Goal: Transaction & Acquisition: Purchase product/service

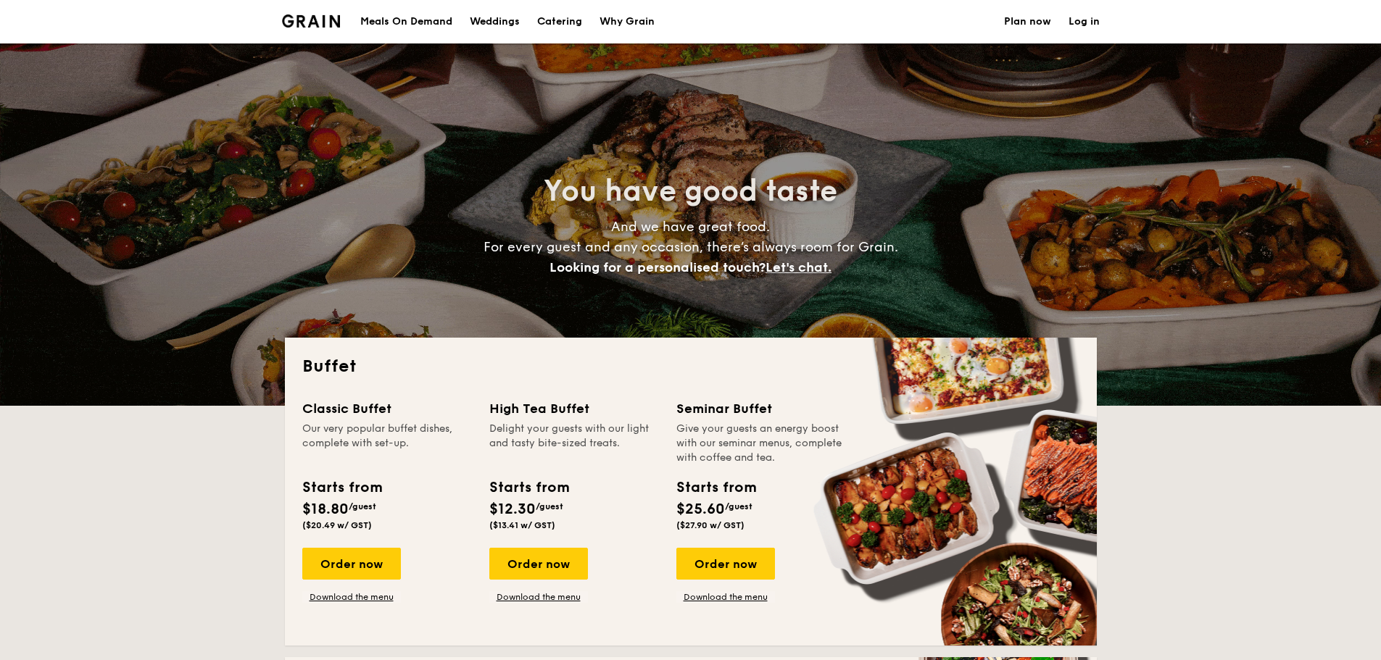
select select
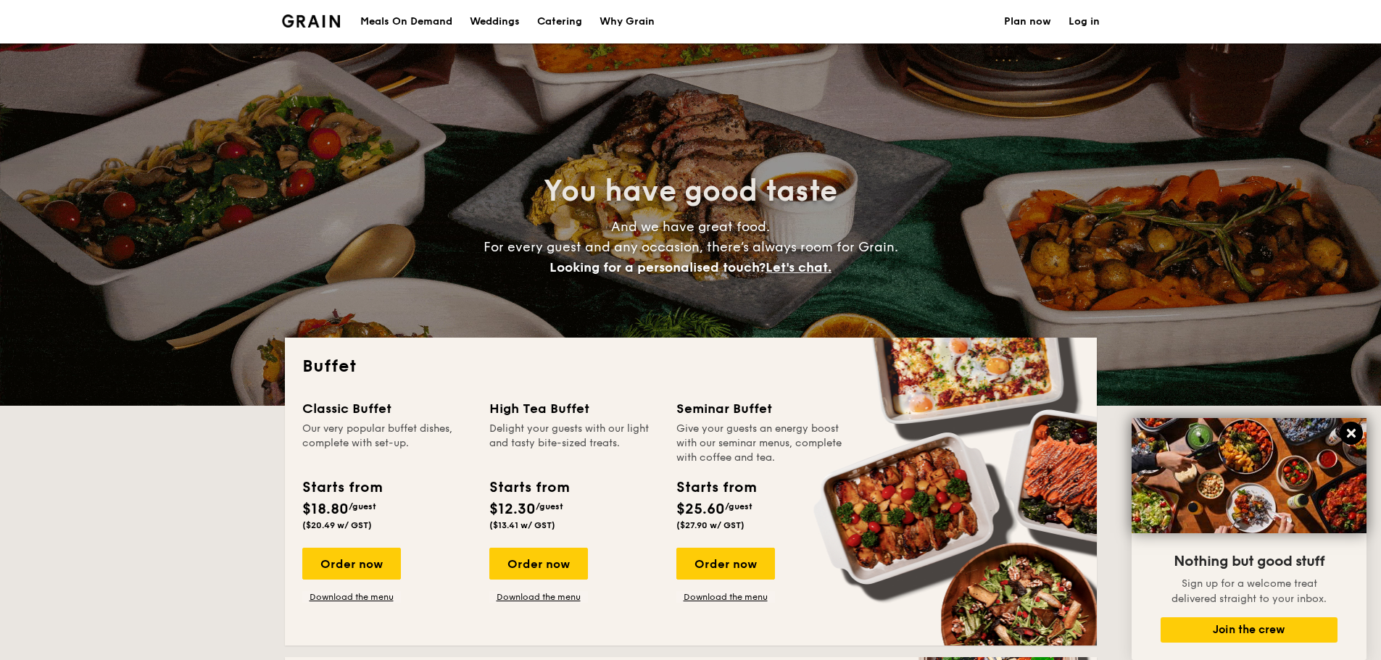
click at [1350, 436] on icon at bounding box center [1351, 433] width 9 height 9
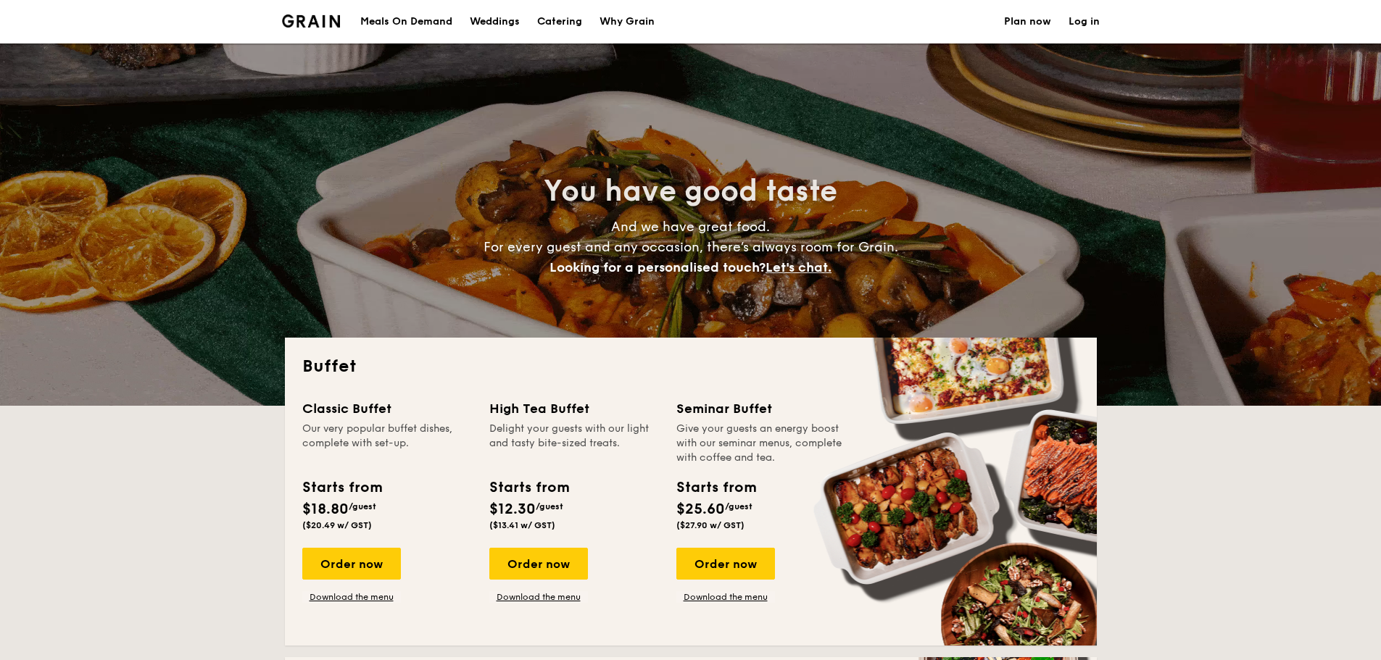
click at [558, 17] on h1 "Catering" at bounding box center [559, 21] width 45 height 43
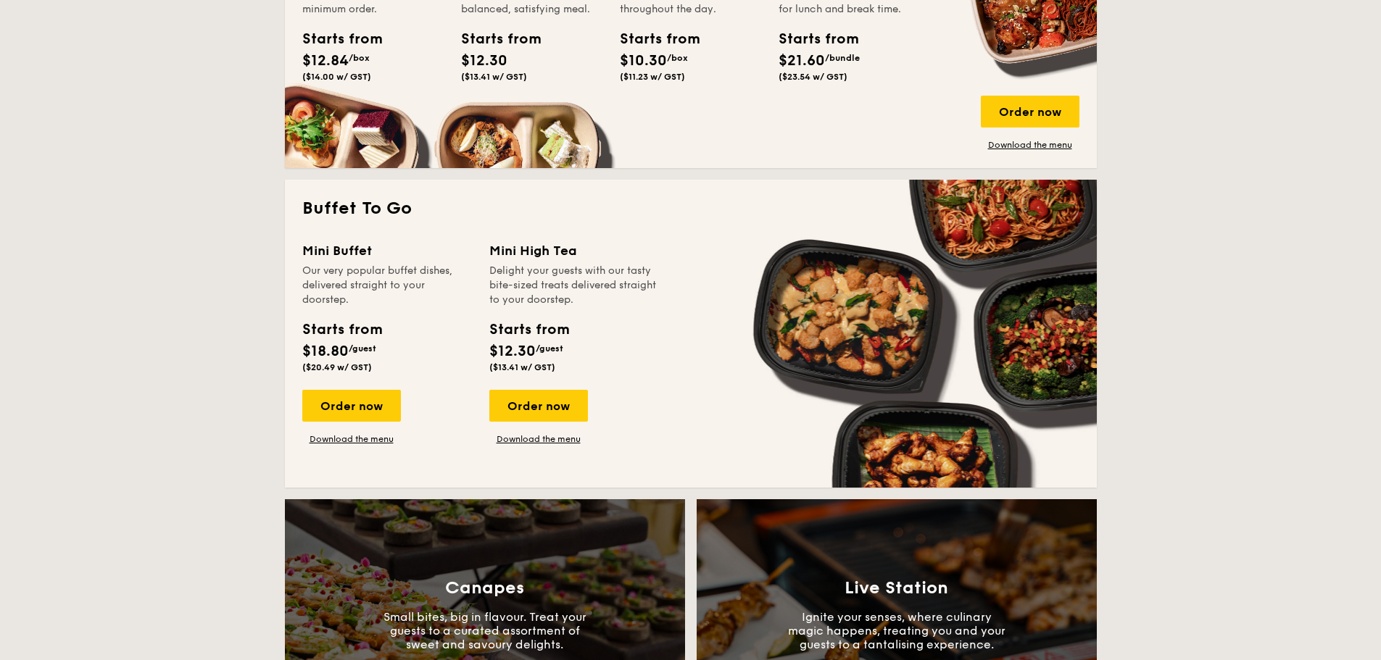
scroll to position [290, 0]
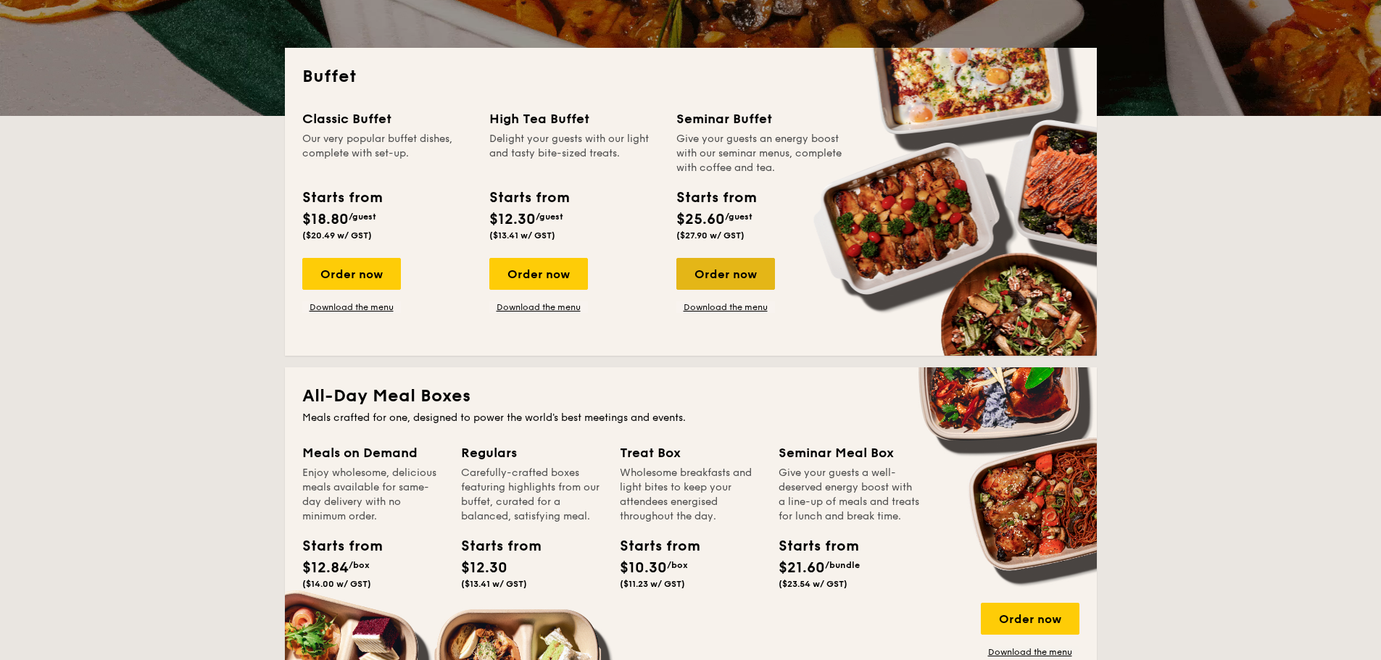
click at [731, 282] on div "Order now" at bounding box center [725, 274] width 99 height 32
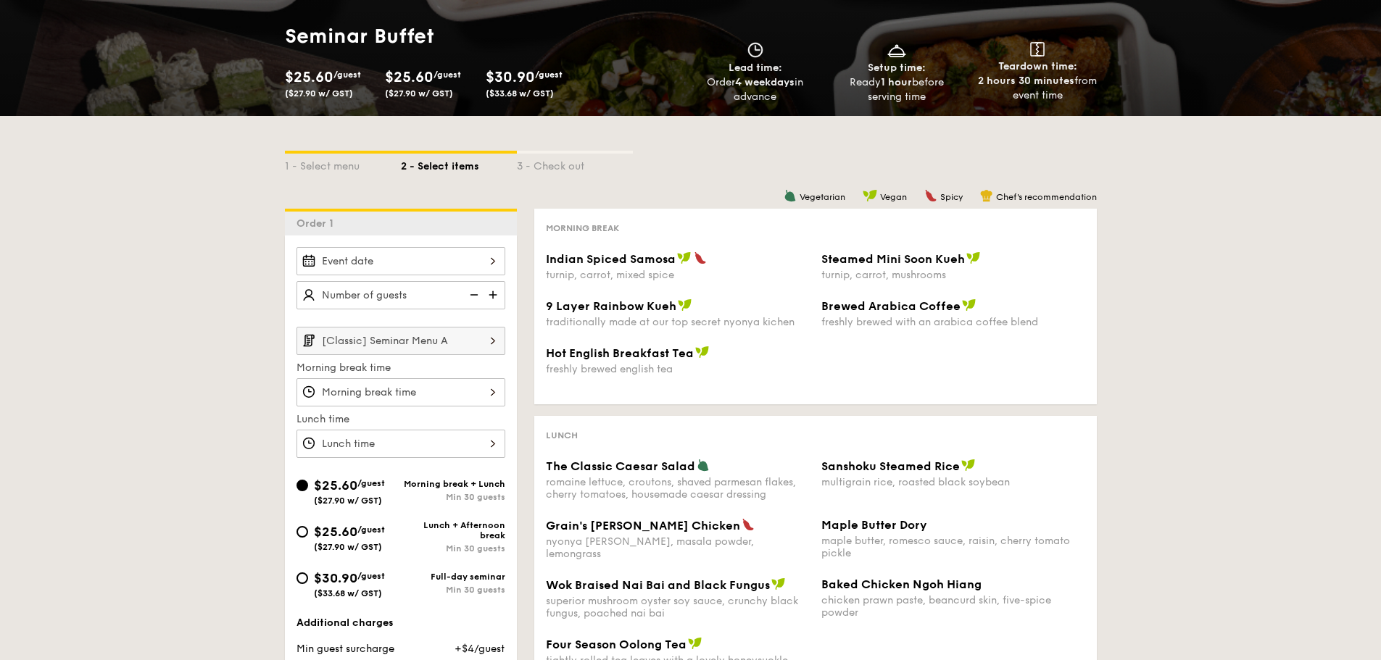
scroll to position [507, 0]
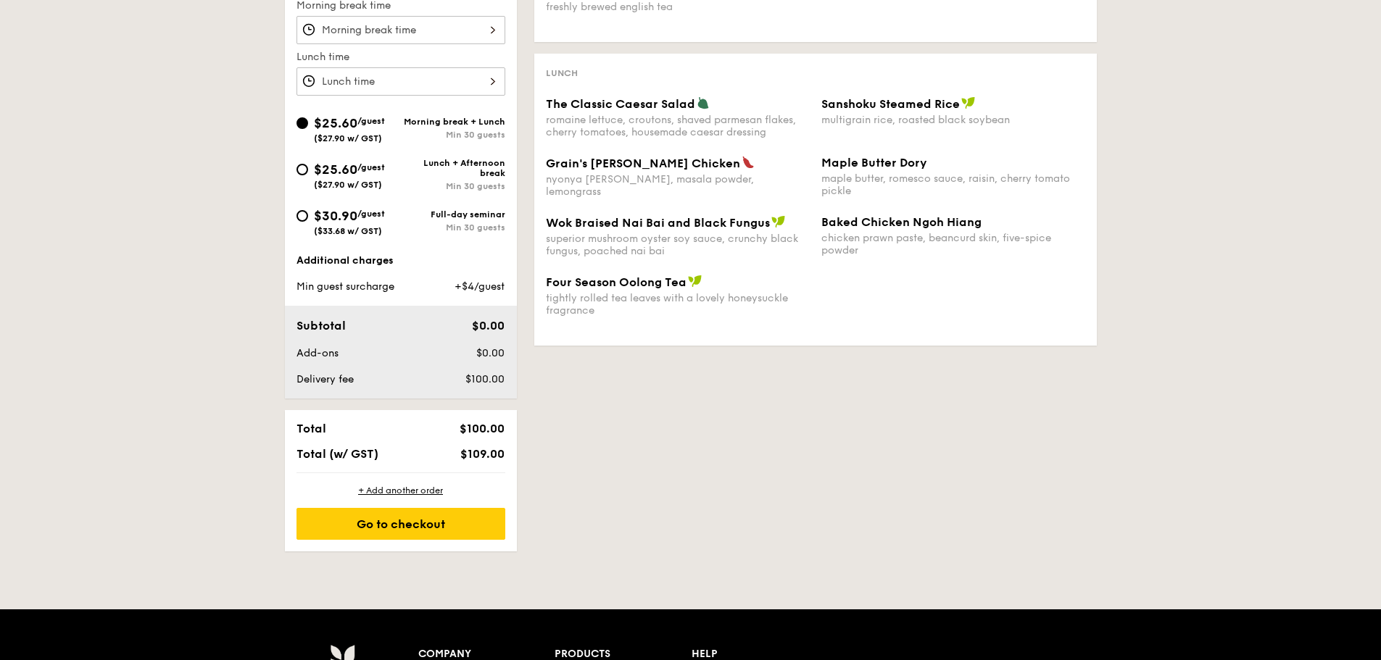
click at [602, 397] on div "1 - Select menu 2 - Select items 3 - Check out Order 1 [Classic] Seminar Menu A…" at bounding box center [690, 153] width 835 height 798
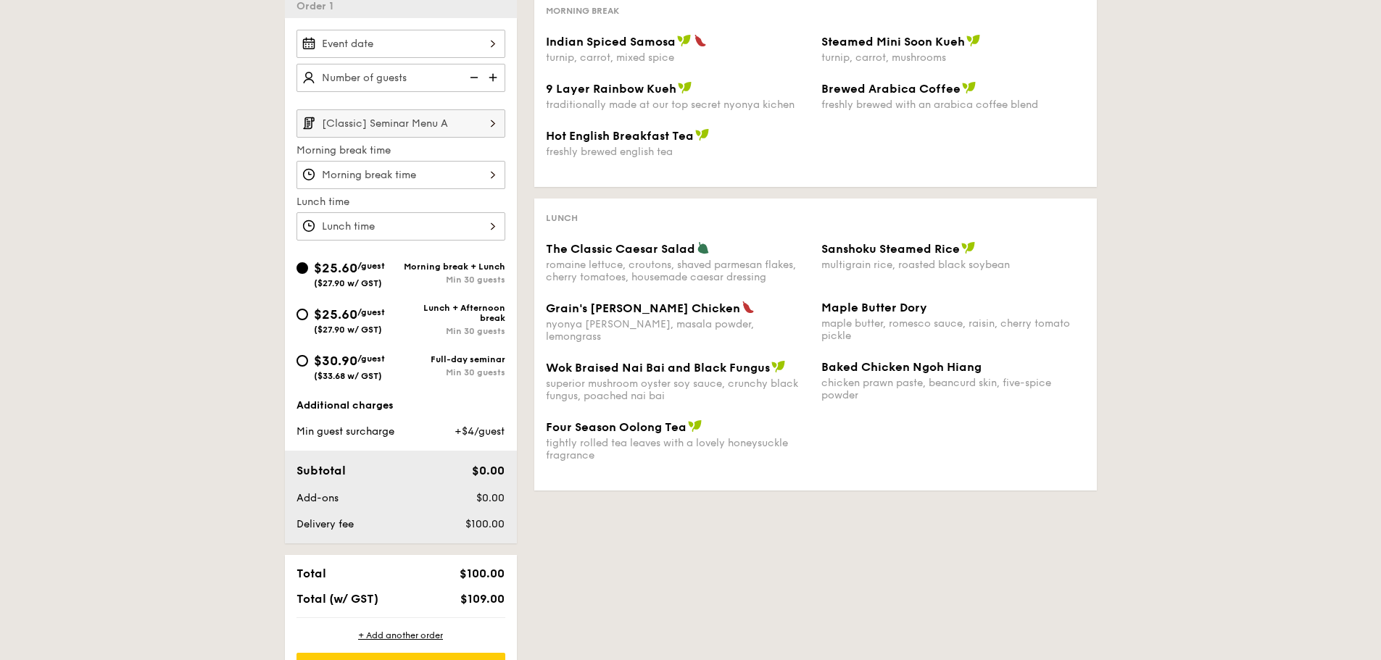
scroll to position [290, 0]
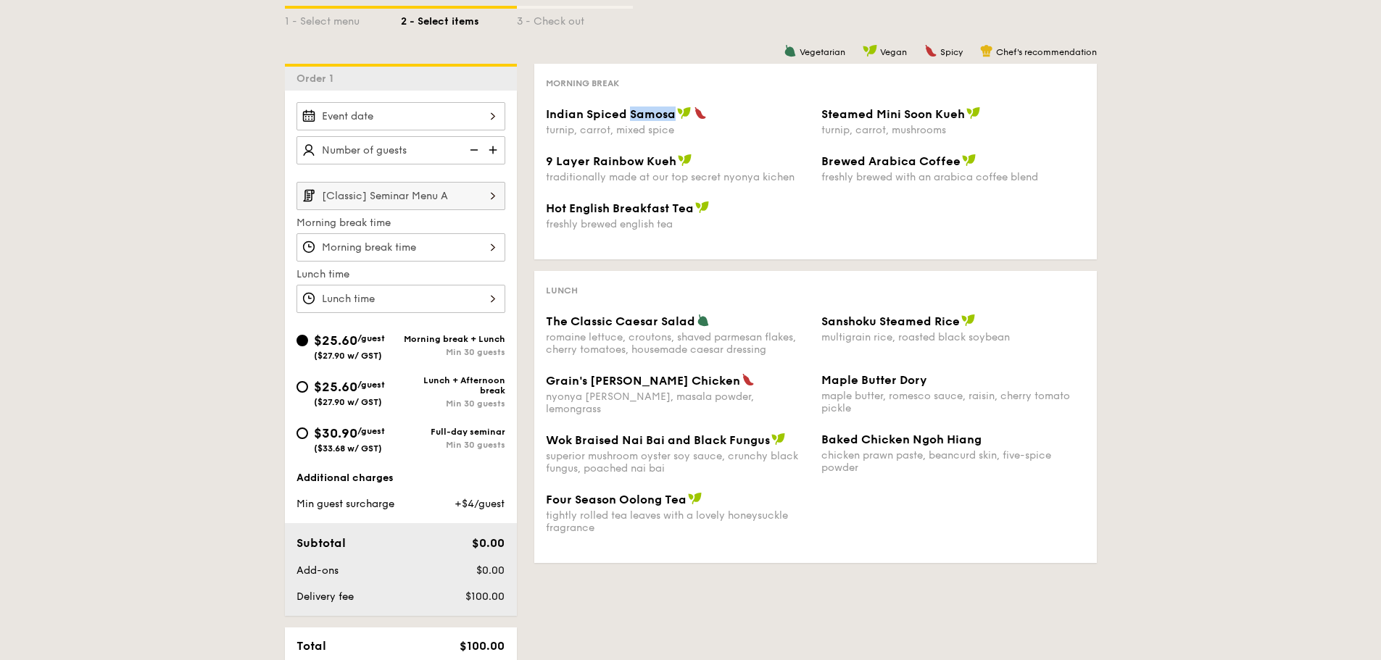
drag, startPoint x: 673, startPoint y: 113, endPoint x: 627, endPoint y: 116, distance: 46.5
click at [627, 116] on span "Indian Spiced Samosa" at bounding box center [611, 114] width 130 height 14
copy span "Samosa"
drag, startPoint x: 671, startPoint y: 158, endPoint x: 535, endPoint y: 170, distance: 136.8
click at [534, 170] on div "Morning break Indian Spiced Samosa turnip, carrot, mixed spice Steamed Mini Soo…" at bounding box center [815, 162] width 563 height 196
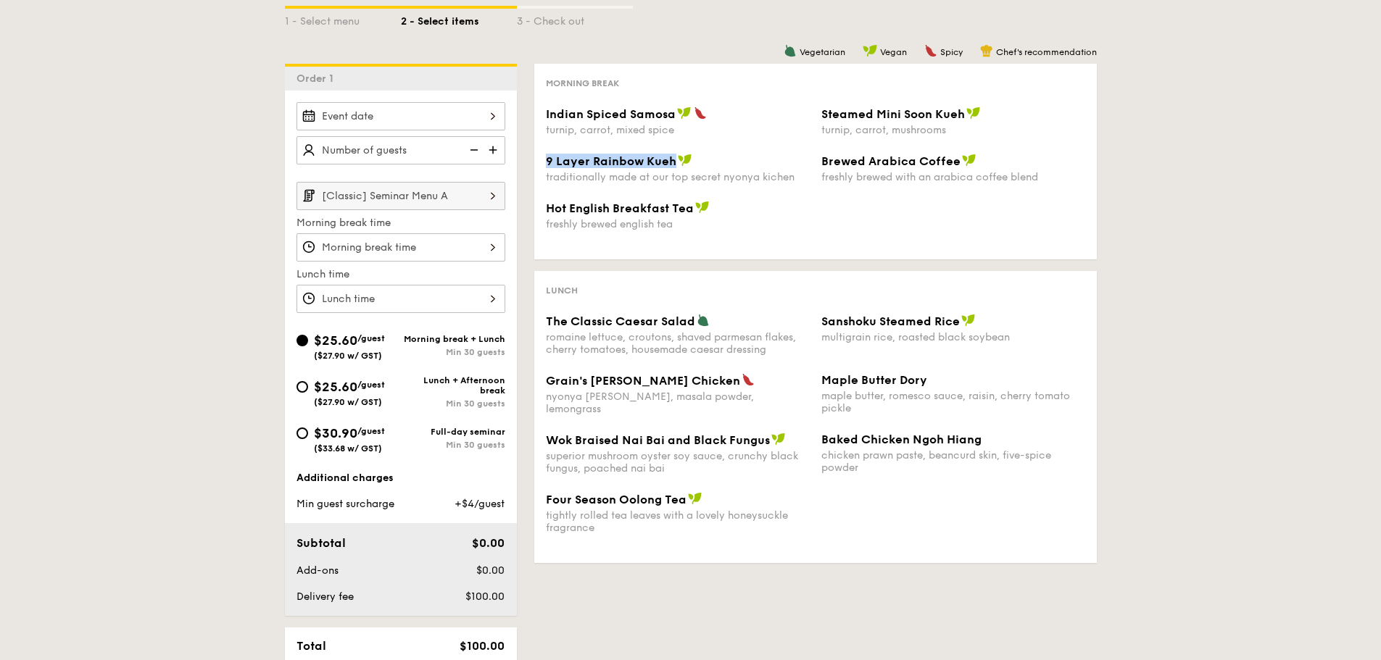
copy span "9 Layer Rainbow Kueh"
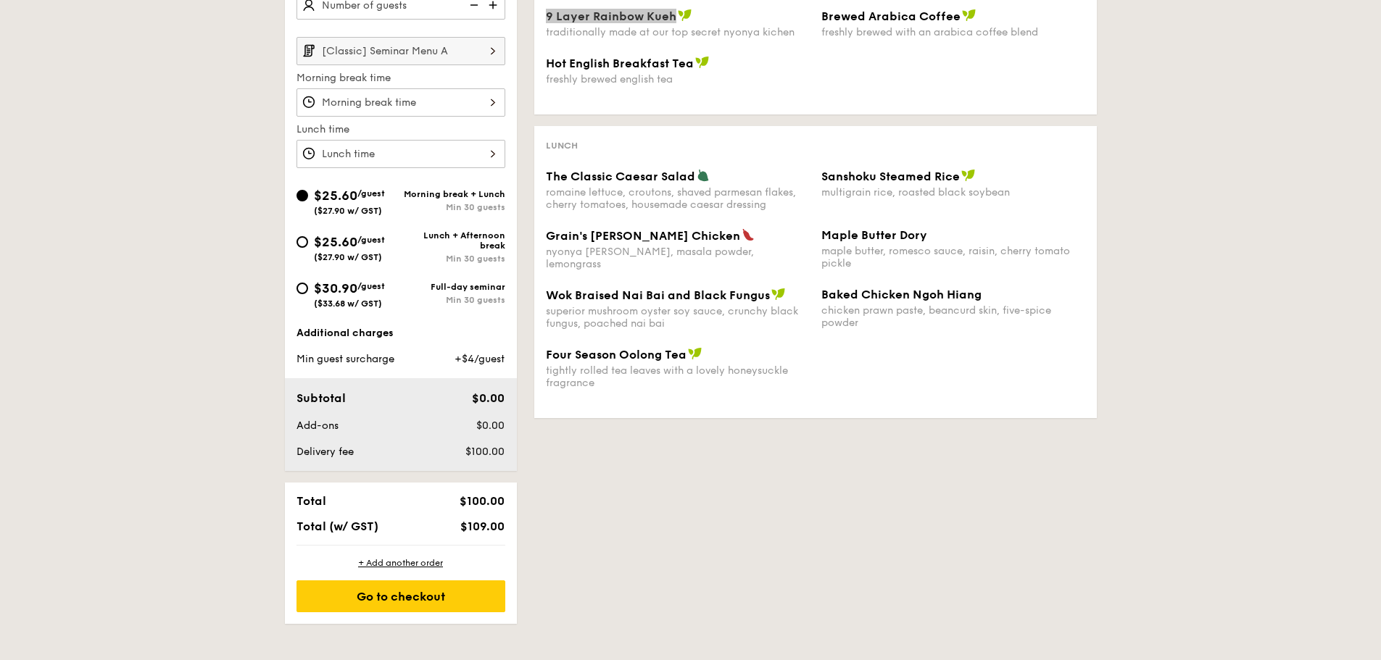
scroll to position [72, 0]
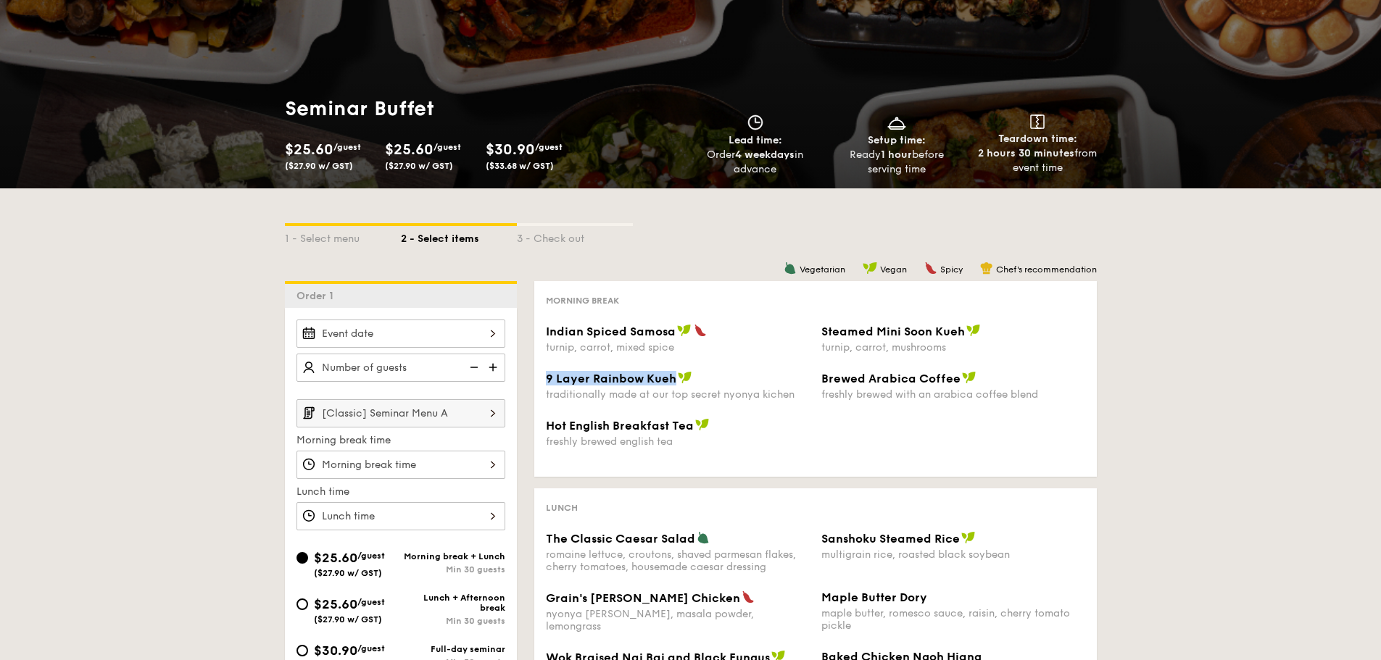
scroll to position [290, 0]
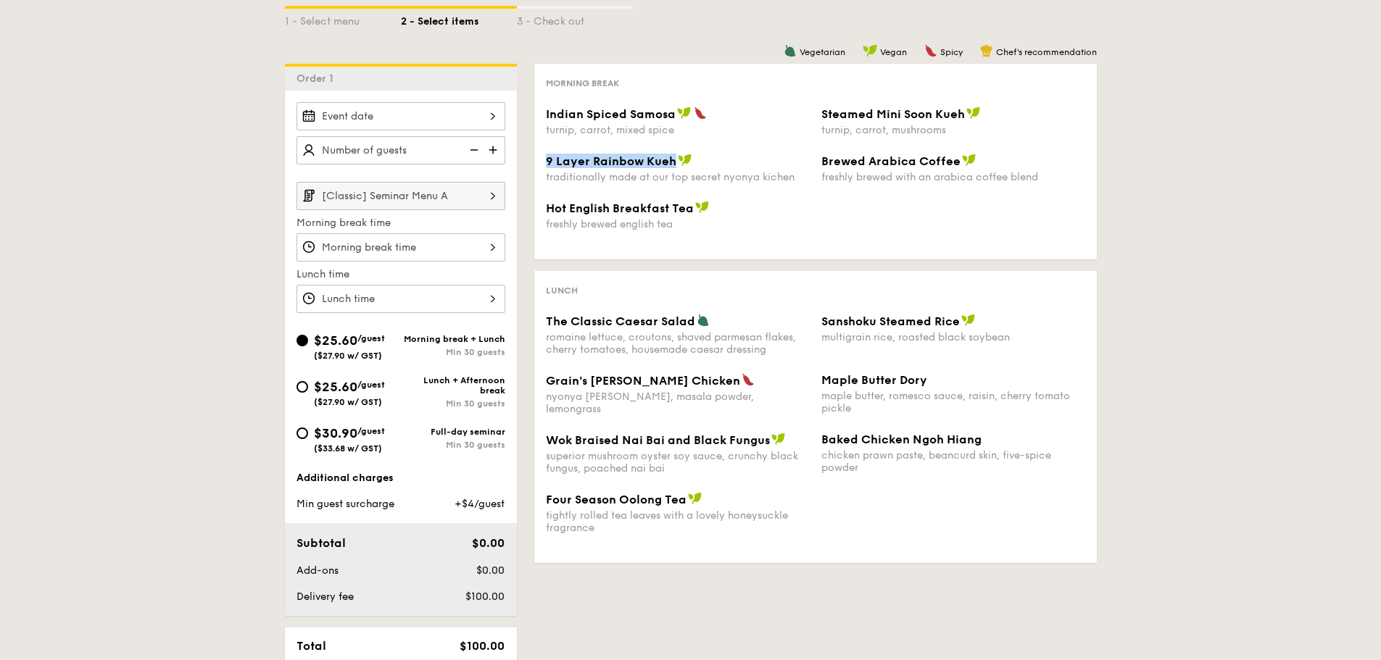
select select
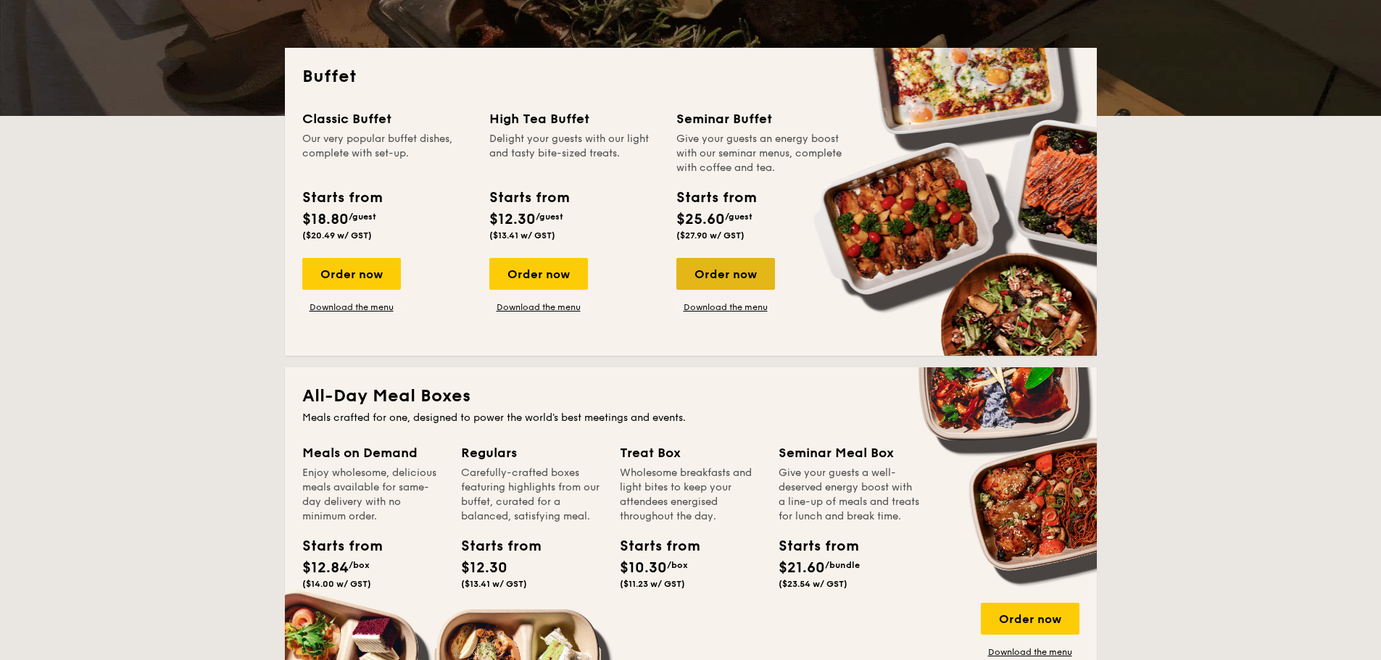
click at [721, 272] on div "Order now" at bounding box center [725, 274] width 99 height 32
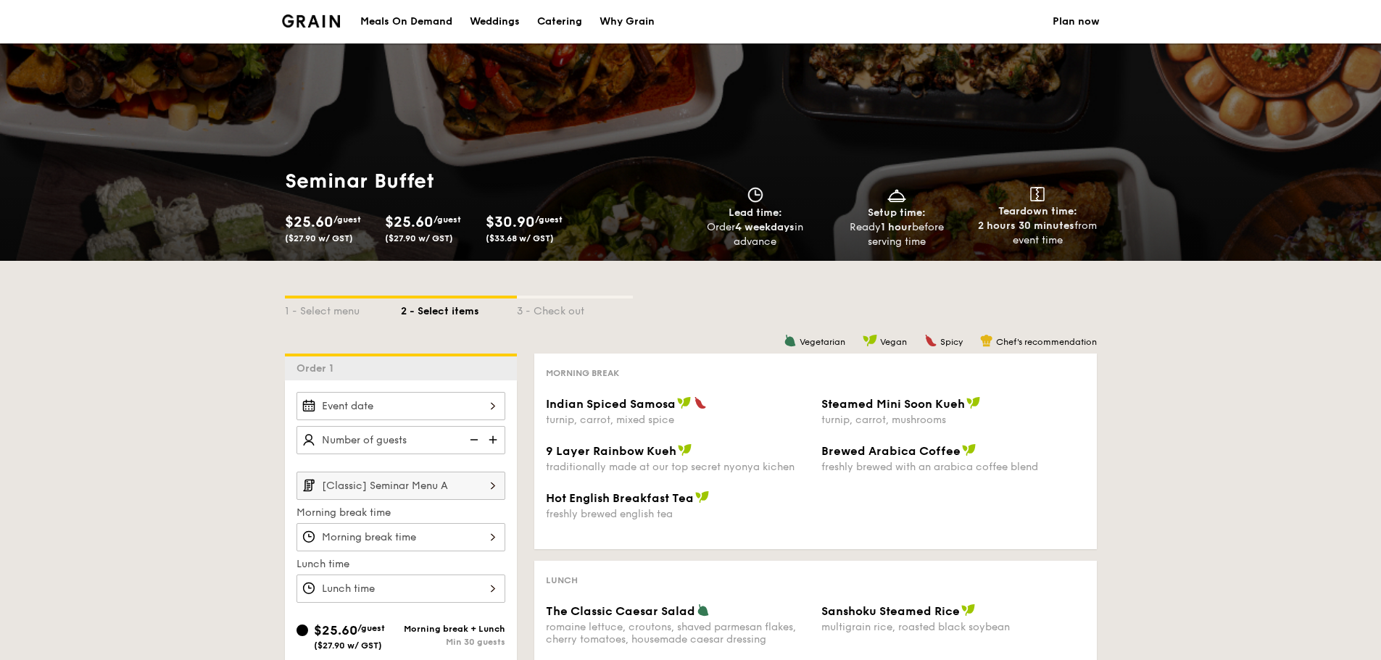
scroll to position [290, 0]
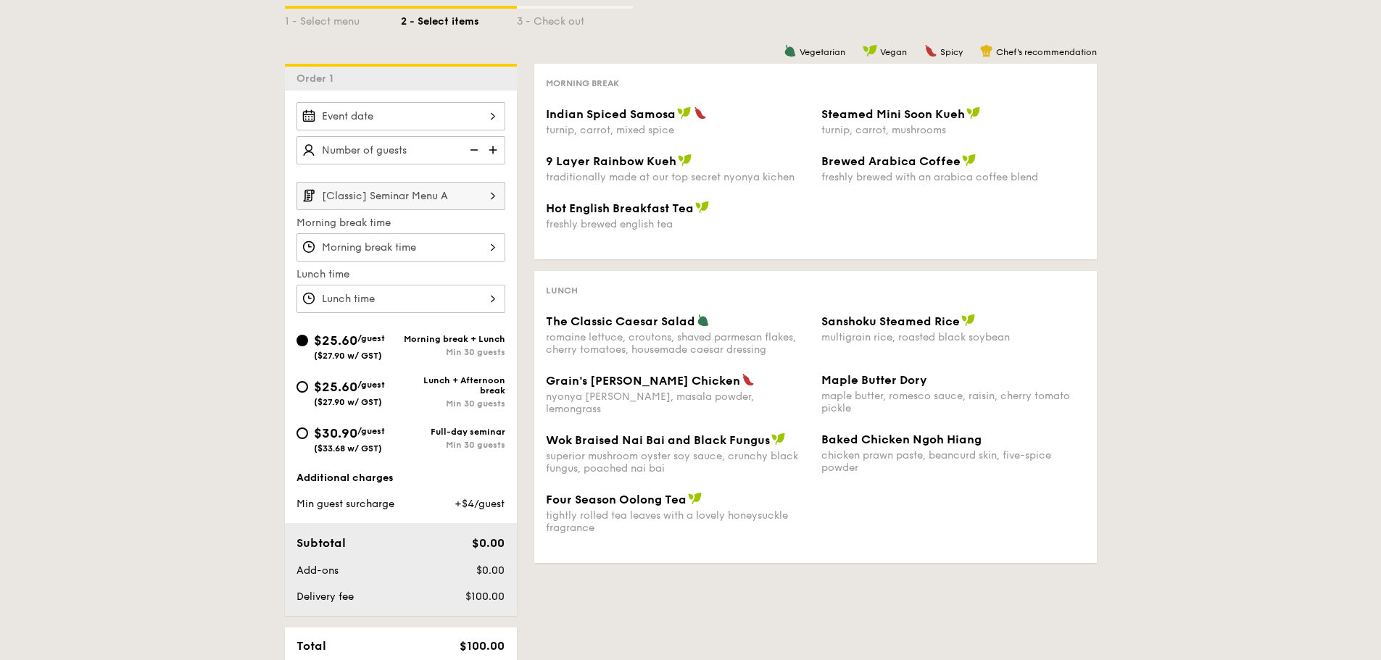
click at [330, 442] on div "$30.90 /guest ($33.68 w/ GST)" at bounding box center [349, 438] width 71 height 30
click at [308, 439] on input "$30.90 /guest ($33.68 w/ GST) Full-day seminar Min 30 guests" at bounding box center [303, 434] width 12 height 12
radio input "true"
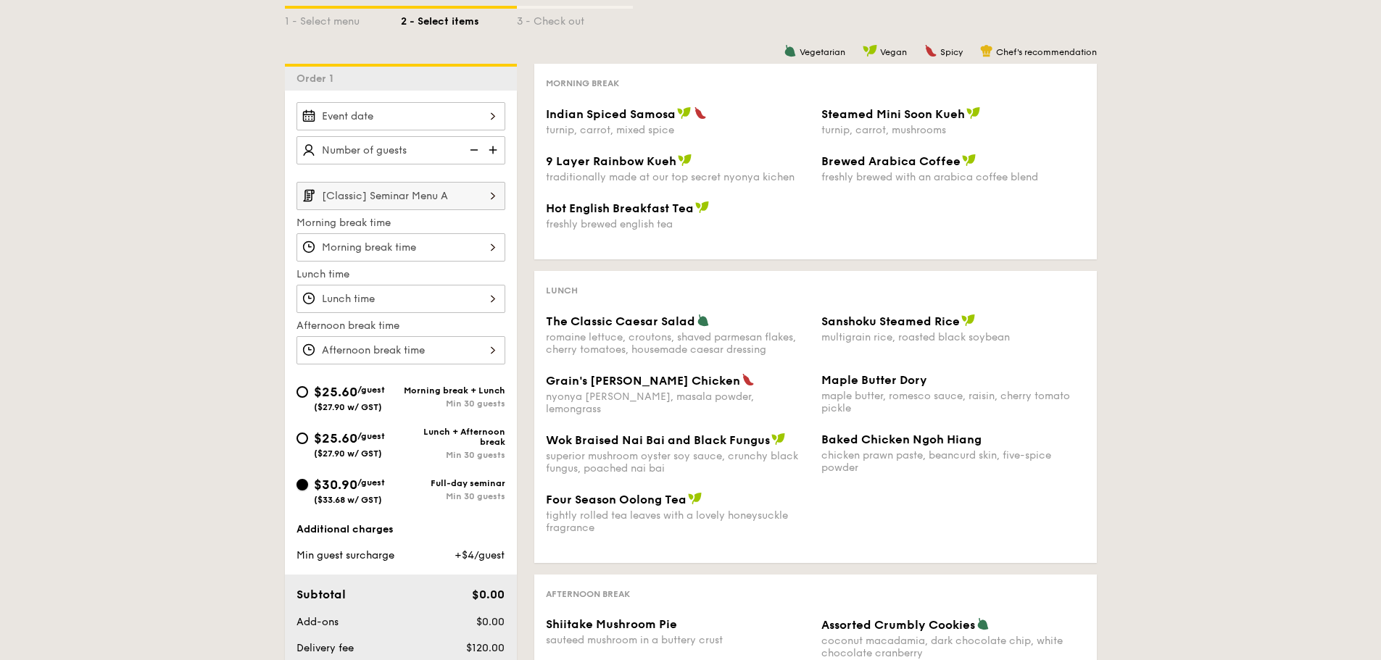
scroll to position [0, 0]
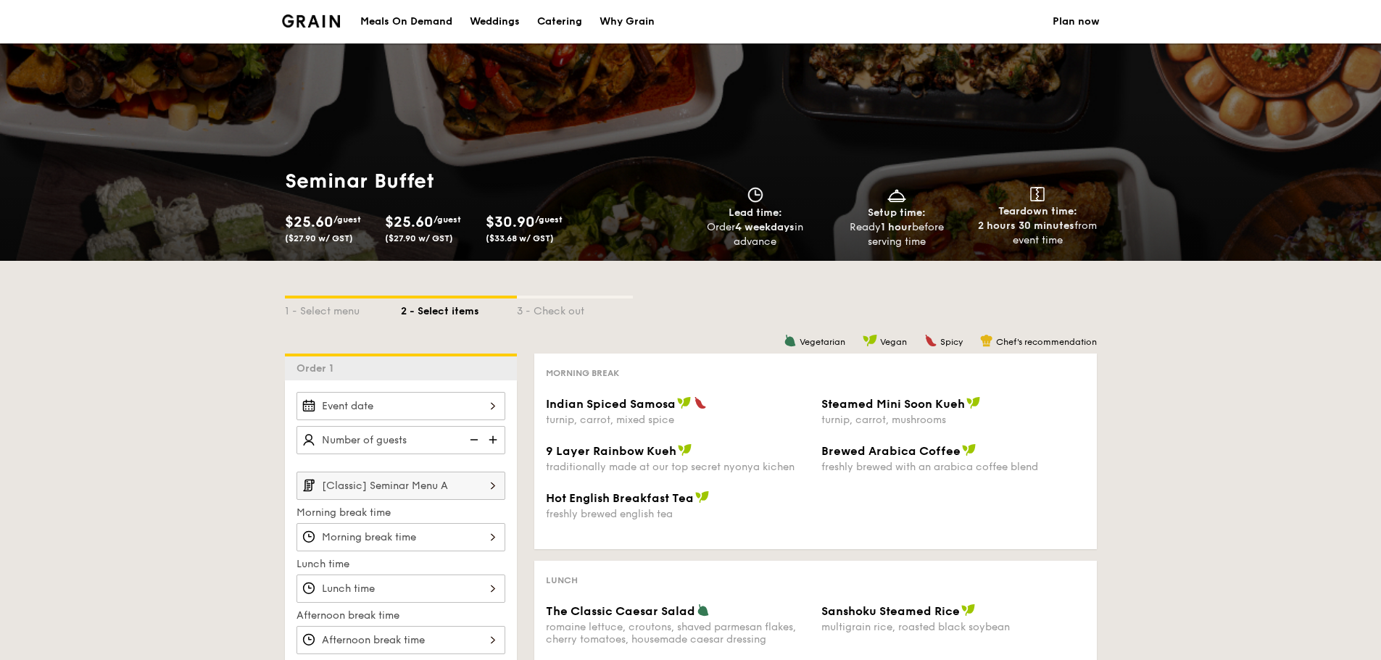
click at [307, 23] on img at bounding box center [311, 20] width 59 height 13
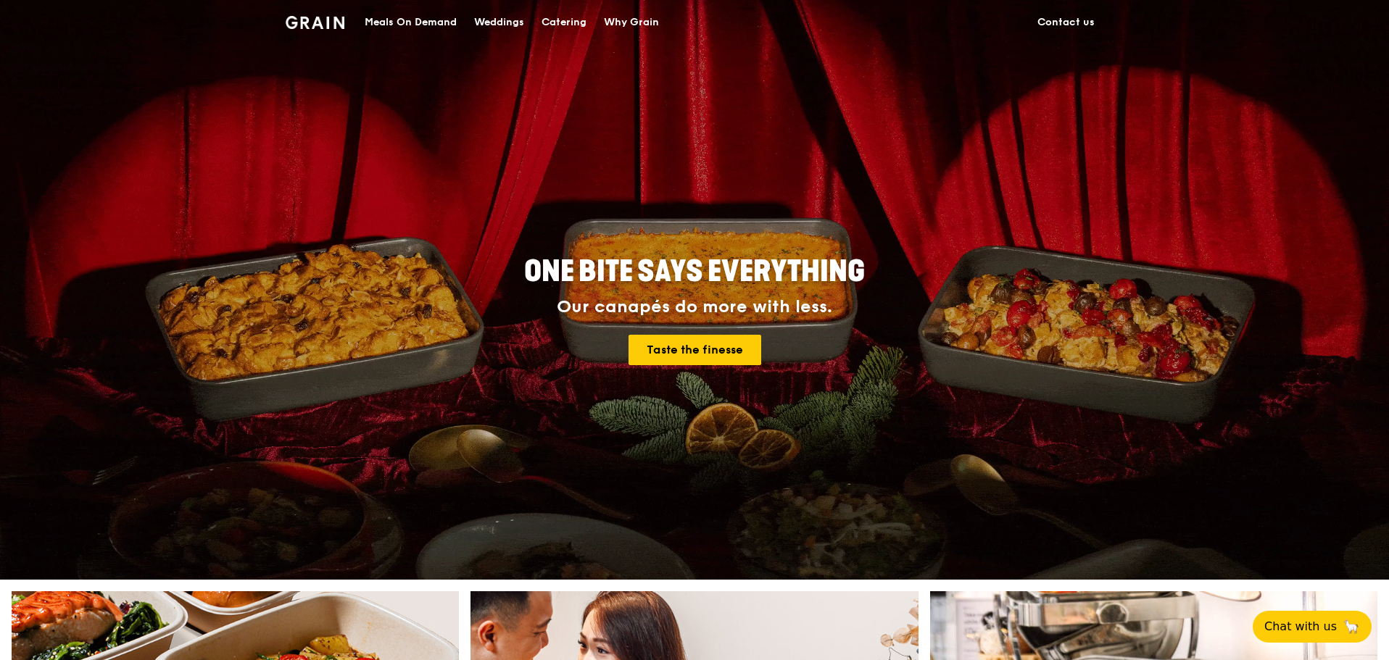
click at [576, 24] on div "Catering" at bounding box center [564, 22] width 45 height 43
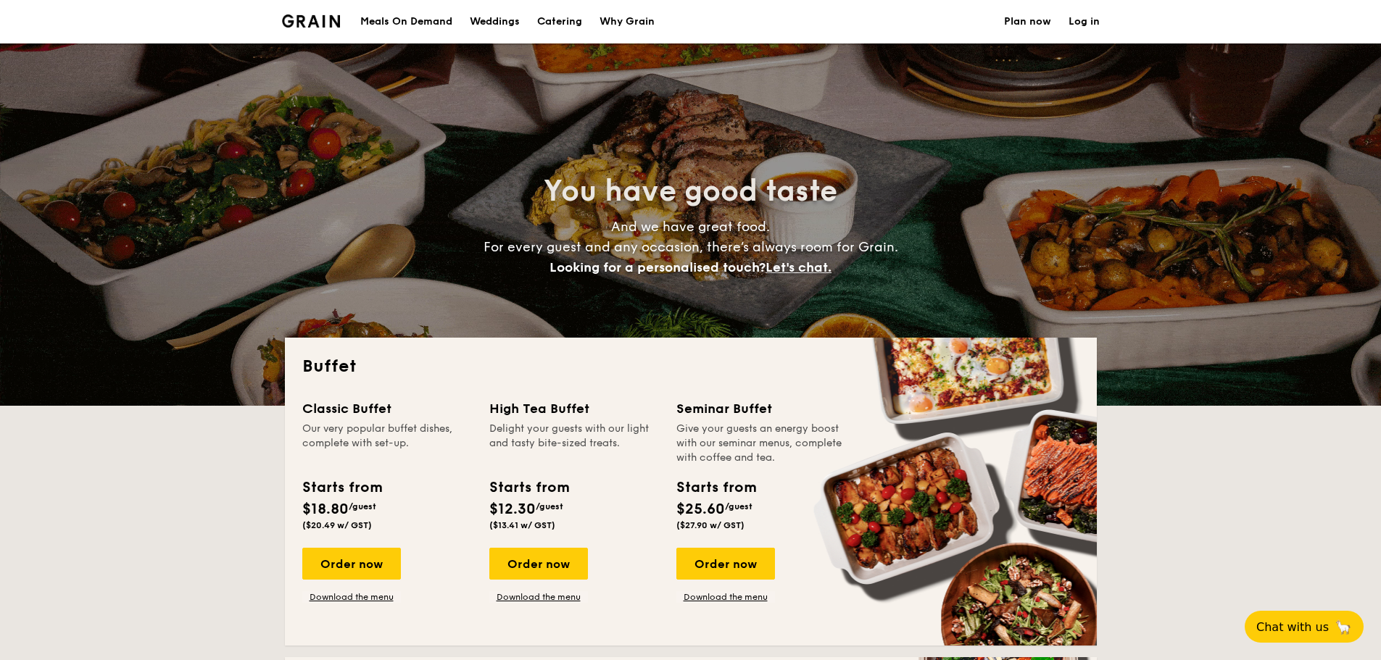
select select
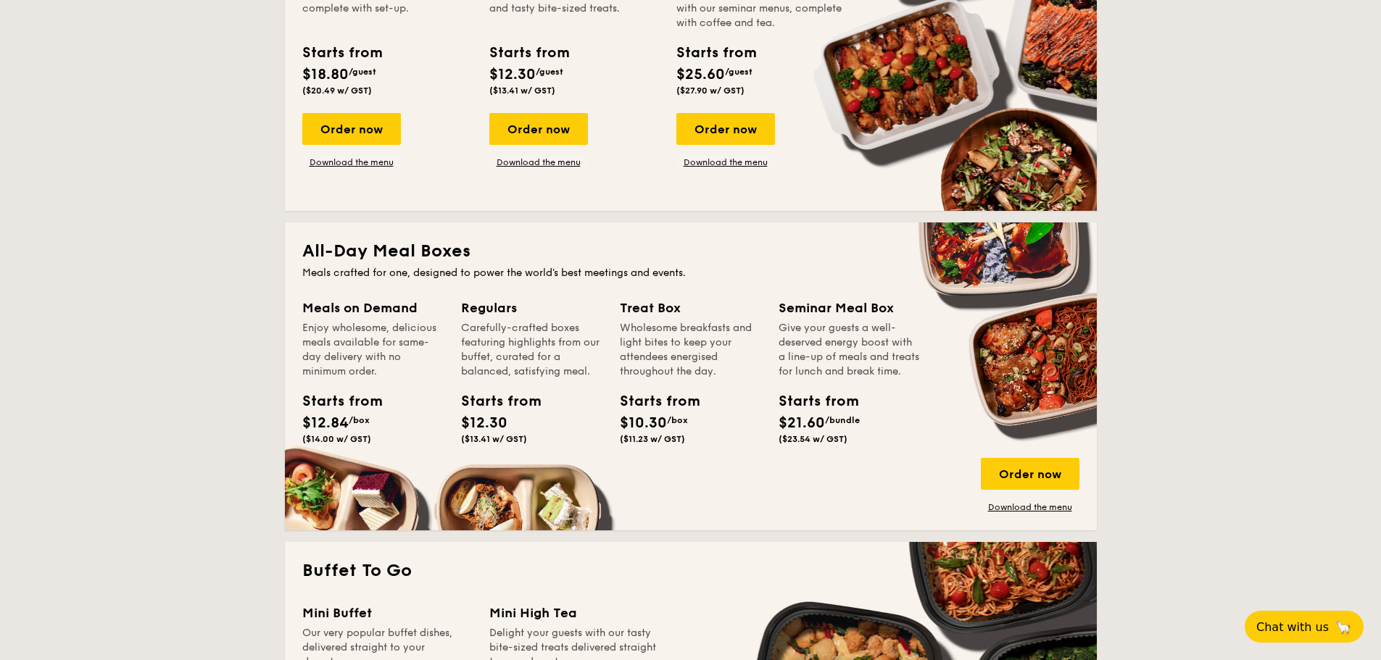
scroll to position [362, 0]
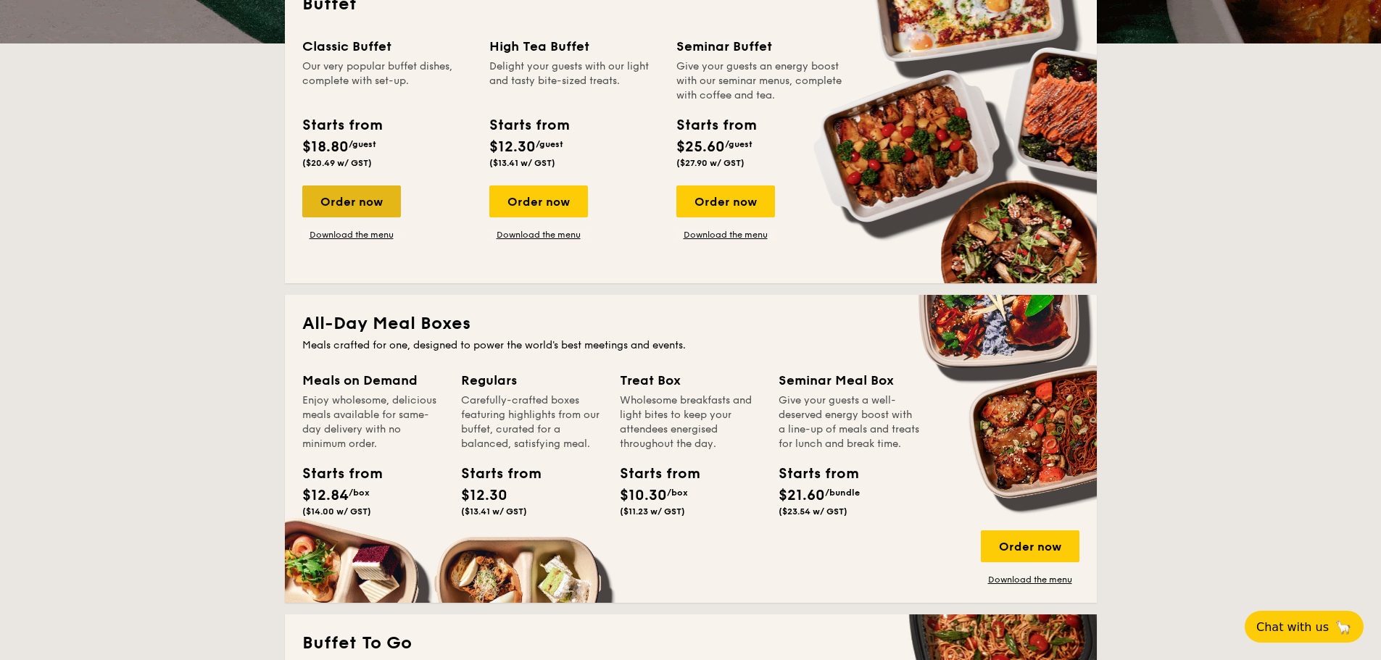
click at [353, 195] on div "Order now" at bounding box center [351, 202] width 99 height 32
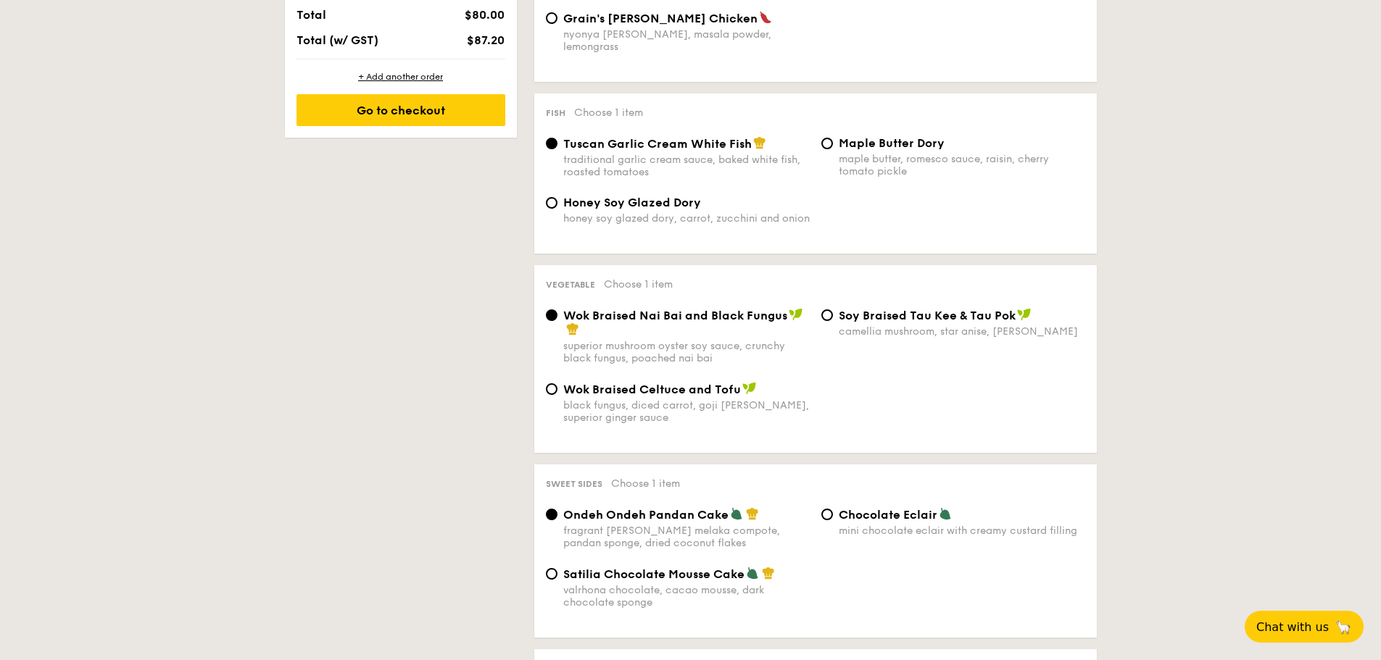
scroll to position [507, 0]
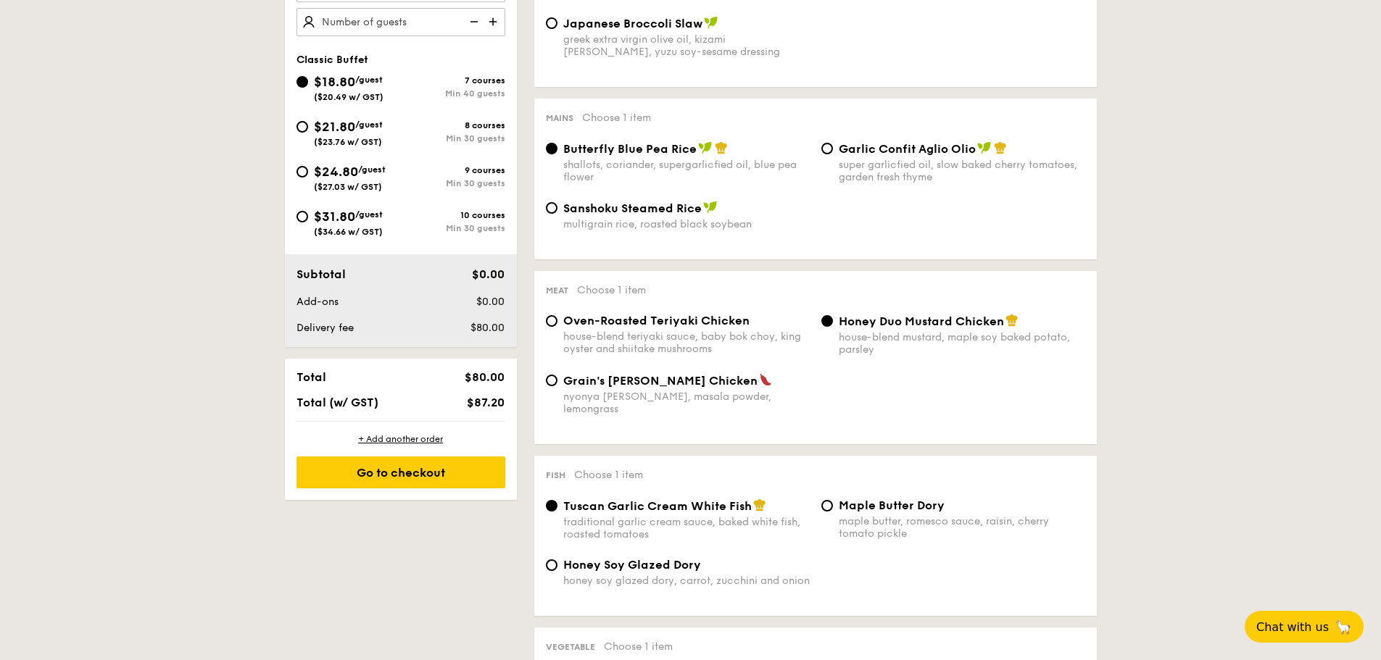
drag, startPoint x: 354, startPoint y: 217, endPoint x: 870, endPoint y: 252, distance: 517.3
click at [354, 217] on span "$31.80" at bounding box center [334, 217] width 41 height 16
click at [308, 217] on input "$31.80 /guest ($34.66 w/ GST) 10 courses Min 30 guests" at bounding box center [303, 217] width 12 height 12
radio input "true"
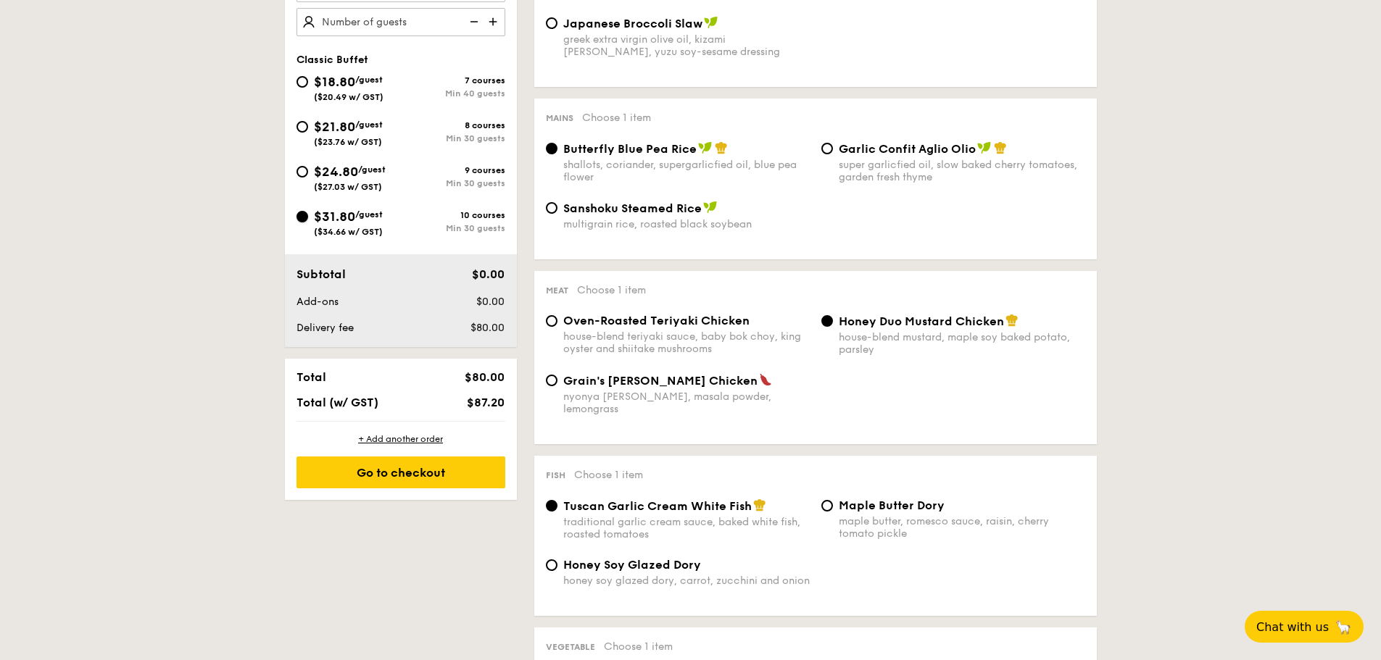
radio input "true"
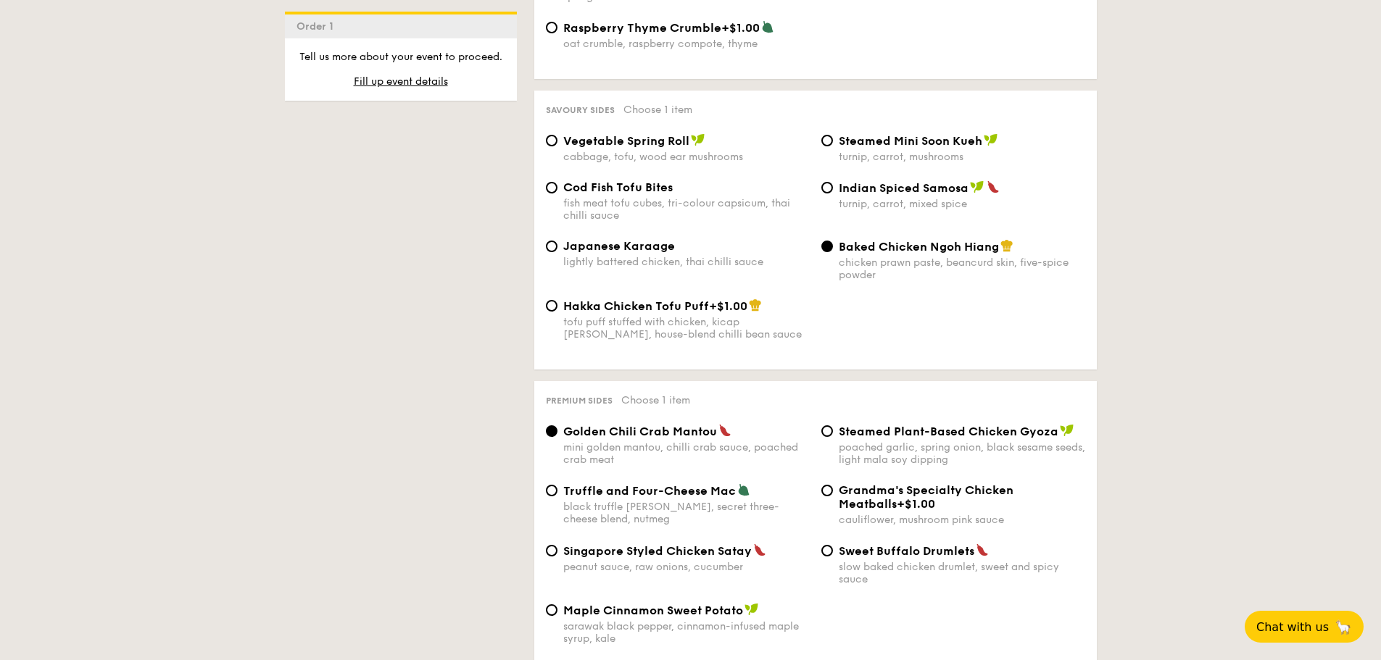
scroll to position [2320, 0]
